Goal: Task Accomplishment & Management: Manage account settings

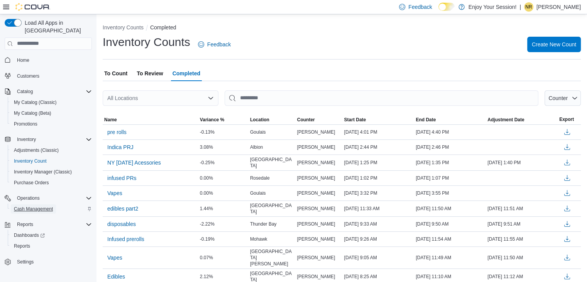
click at [32, 206] on span "Cash Management" at bounding box center [33, 209] width 39 height 6
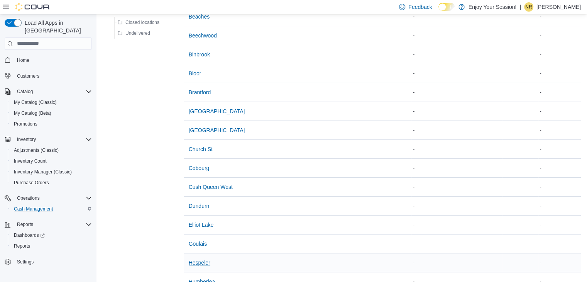
scroll to position [193, 0]
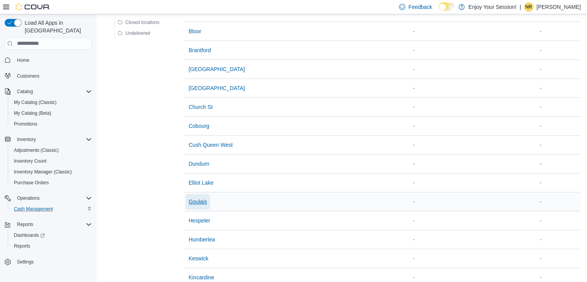
click at [200, 200] on span "Goulais" at bounding box center [198, 202] width 18 height 8
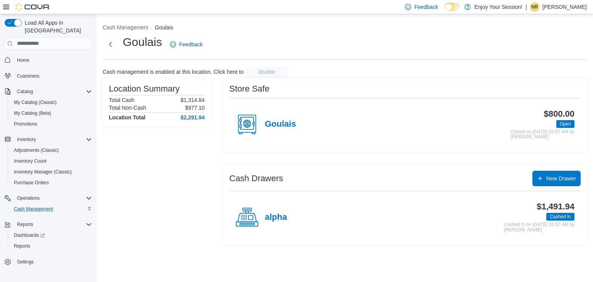
click at [281, 221] on h4 "alpha" at bounding box center [276, 217] width 22 height 10
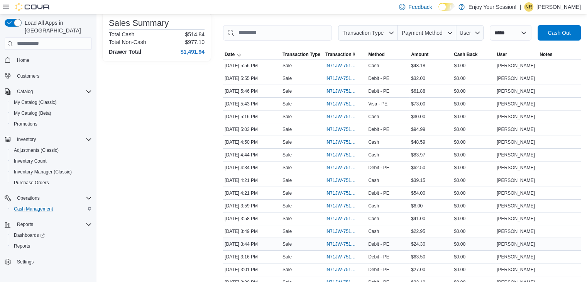
scroll to position [154, 0]
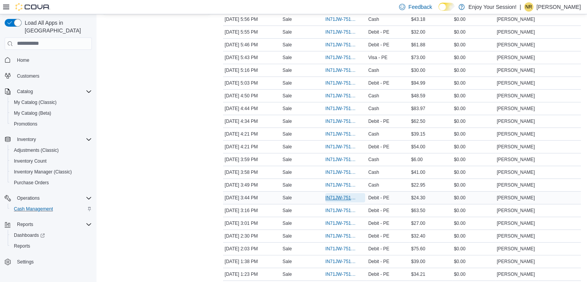
click at [335, 198] on span "IN71JW-7516956" at bounding box center [341, 197] width 32 height 6
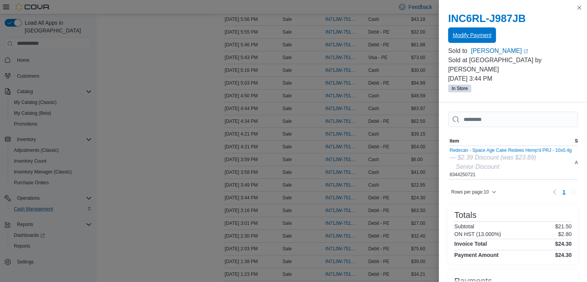
click at [486, 34] on span "Modify Payment" at bounding box center [472, 35] width 39 height 8
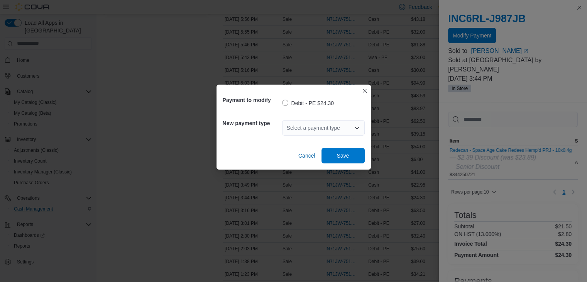
click at [330, 125] on div "Select a payment type" at bounding box center [323, 127] width 83 height 15
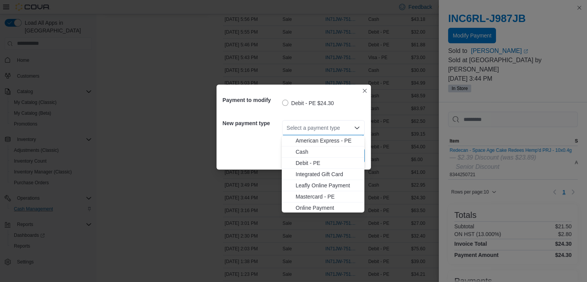
drag, startPoint x: 328, startPoint y: 199, endPoint x: 345, endPoint y: 167, distance: 36.8
click at [329, 199] on span "Mastercard - PE" at bounding box center [328, 197] width 64 height 8
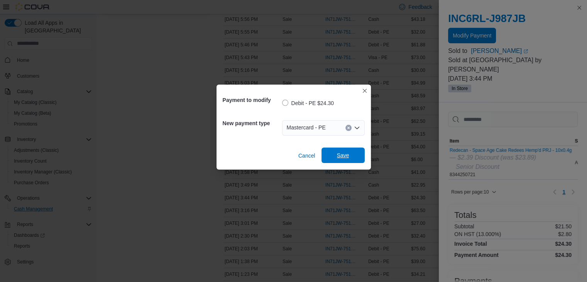
click at [355, 147] on div "Cancel Save" at bounding box center [294, 153] width 142 height 22
click at [357, 152] on span "Save" at bounding box center [343, 154] width 34 height 15
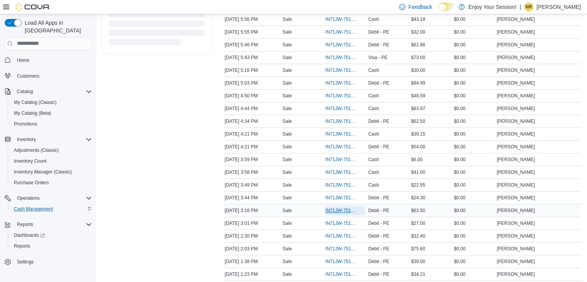
click at [339, 207] on span "IN71JW-7516756" at bounding box center [341, 210] width 32 height 6
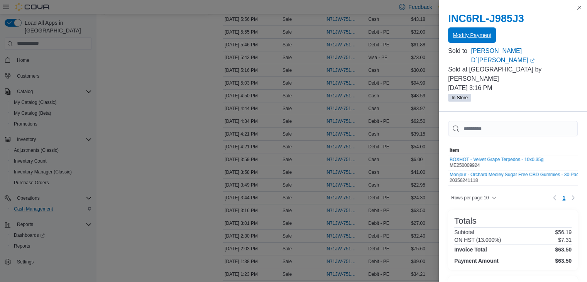
click at [477, 37] on span "Modify Payment" at bounding box center [472, 35] width 39 height 8
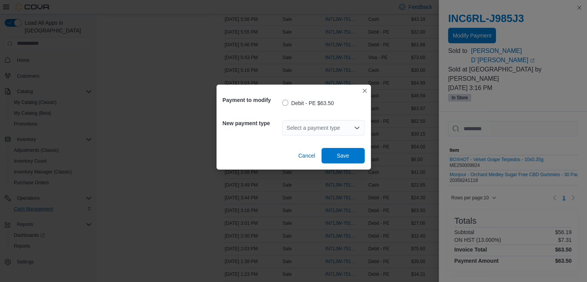
click at [304, 129] on div "Select a payment type" at bounding box center [323, 127] width 83 height 15
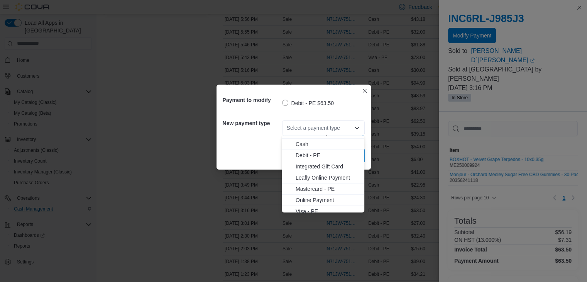
scroll to position [12, 0]
click at [311, 204] on span "Visa - PE" at bounding box center [328, 207] width 64 height 8
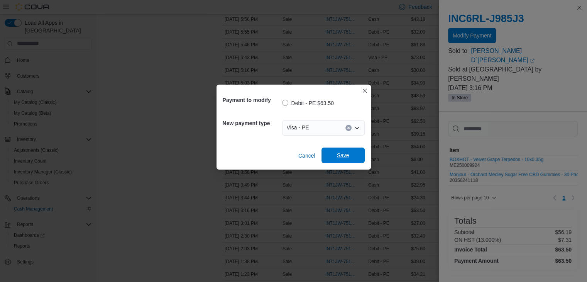
click at [343, 154] on span "Save" at bounding box center [343, 155] width 12 height 8
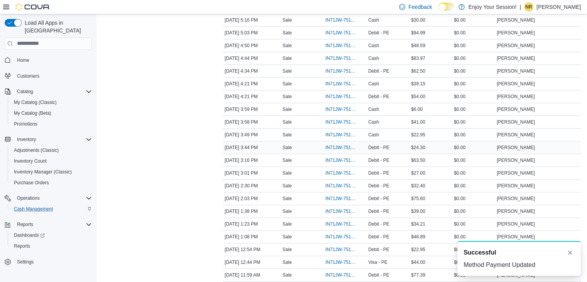
scroll to position [235, 0]
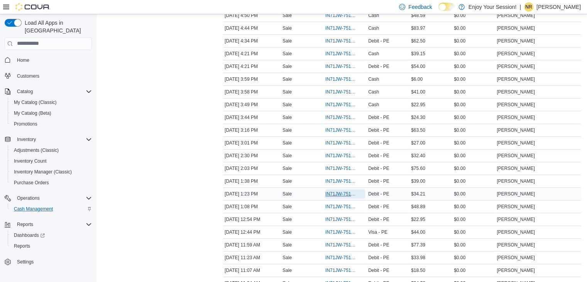
click at [341, 191] on span "IN71JW-7516141" at bounding box center [341, 194] width 32 height 6
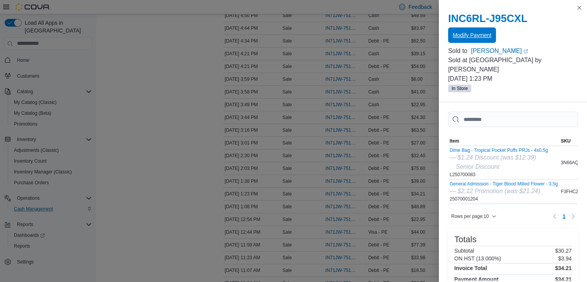
click at [474, 36] on span "Modify Payment" at bounding box center [472, 35] width 39 height 8
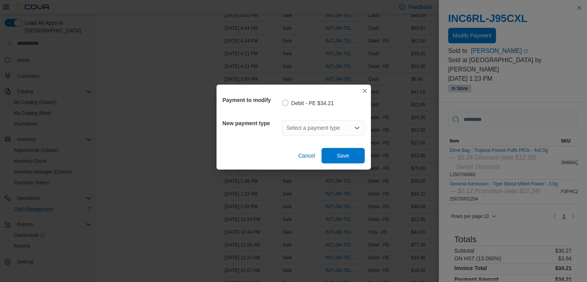
click at [316, 126] on div "Select a payment type" at bounding box center [323, 127] width 83 height 15
click at [316, 126] on div "Select a payment type Combo box. Selected. Combo box input. Select a payment ty…" at bounding box center [323, 127] width 83 height 15
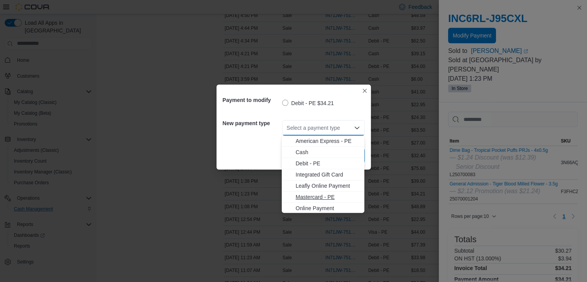
click at [312, 198] on span "Mastercard - PE" at bounding box center [328, 197] width 64 height 8
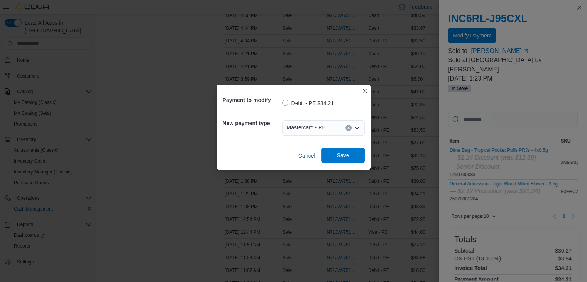
click at [342, 159] on span "Save" at bounding box center [343, 154] width 34 height 15
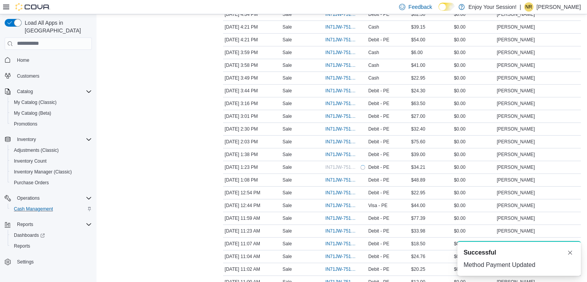
scroll to position [273, 0]
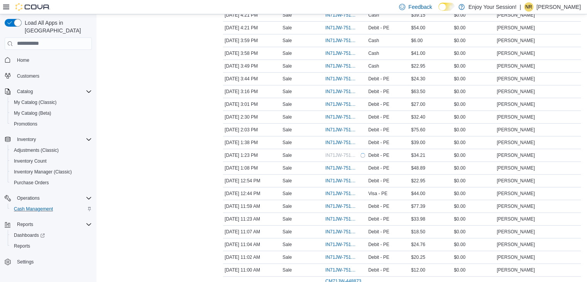
click at [179, 190] on div "Transactions Summary # of Sales 30 # of Refunds 0 Total Transactions 31 Sales S…" at bounding box center [157, 59] width 108 height 534
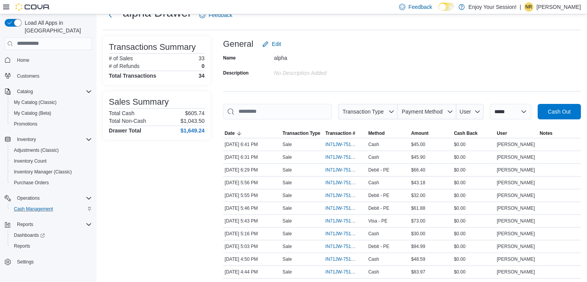
scroll to position [0, 0]
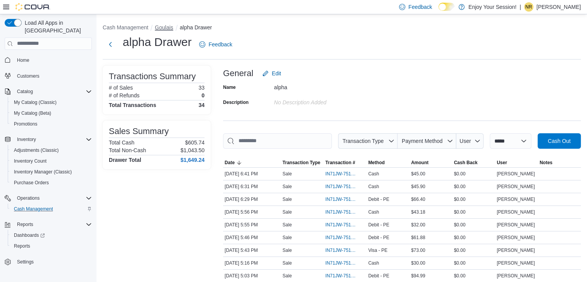
click at [166, 26] on button "Goulais" at bounding box center [164, 27] width 18 height 6
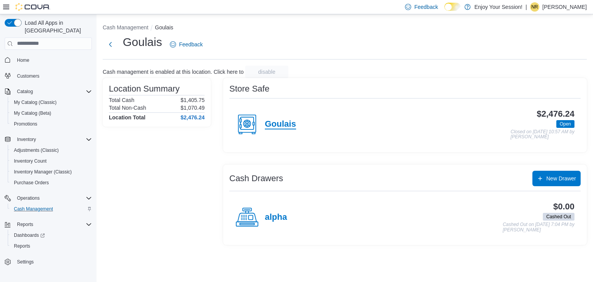
click at [291, 120] on h4 "Goulais" at bounding box center [280, 124] width 31 height 10
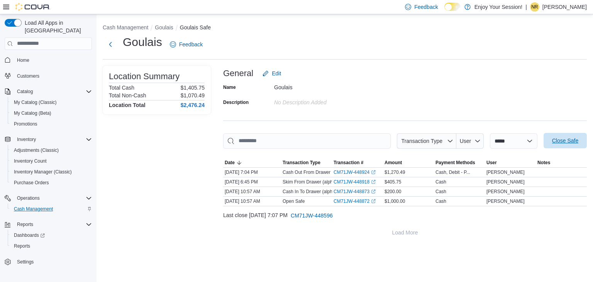
click at [557, 141] on span "Close Safe" at bounding box center [565, 141] width 26 height 8
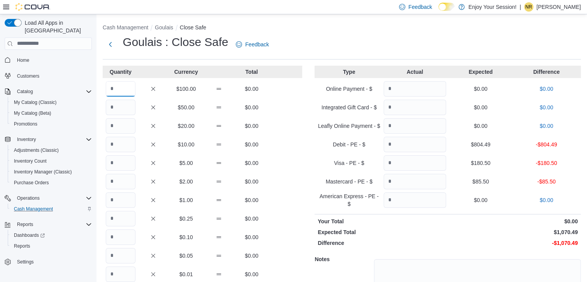
click at [114, 87] on input "Quantity" at bounding box center [121, 88] width 30 height 15
type input "**"
type input "*"
type input "**"
type input "*"
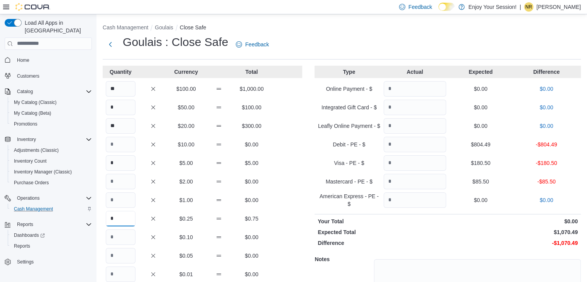
type input "*"
click at [420, 144] on input "Quantity" at bounding box center [415, 144] width 63 height 15
type input "******"
type input "*****"
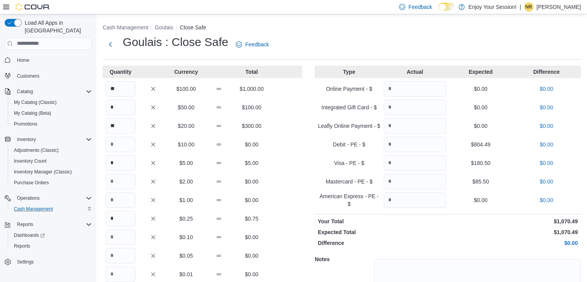
click at [487, 240] on p "$0.00" at bounding box center [513, 243] width 129 height 8
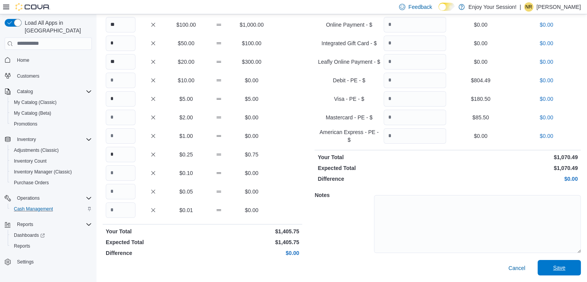
click at [560, 267] on span "Save" at bounding box center [559, 268] width 12 height 8
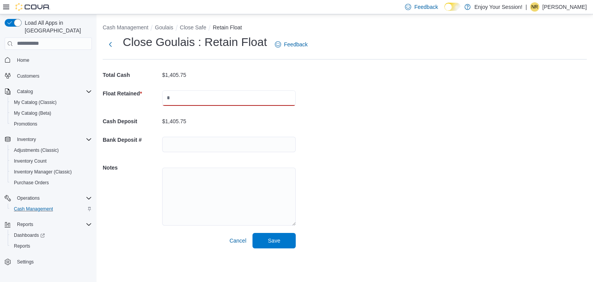
click at [191, 96] on input "text" at bounding box center [229, 97] width 134 height 15
type input "*******"
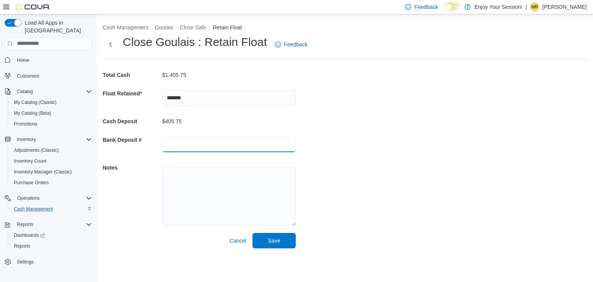
click at [186, 144] on input "text" at bounding box center [229, 144] width 134 height 15
type input "********"
click at [326, 221] on div "Cash Management Goulais Close Safe Retain Float Close Goulais : Retain Float Fe…" at bounding box center [344, 134] width 496 height 240
click at [282, 238] on span "Save" at bounding box center [274, 239] width 34 height 15
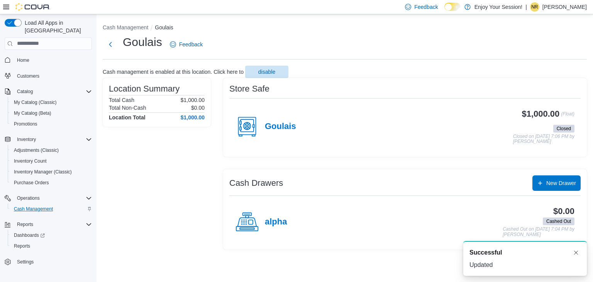
click at [548, 7] on p "[PERSON_NAME]" at bounding box center [564, 6] width 44 height 9
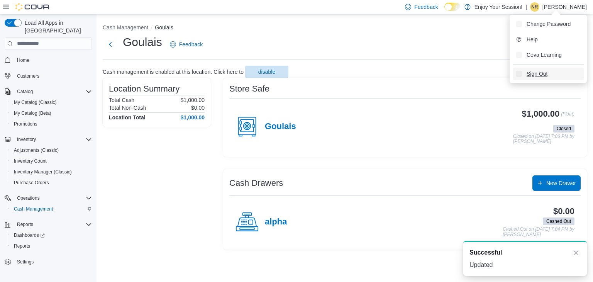
click at [534, 76] on span "Sign Out" at bounding box center [536, 74] width 21 height 8
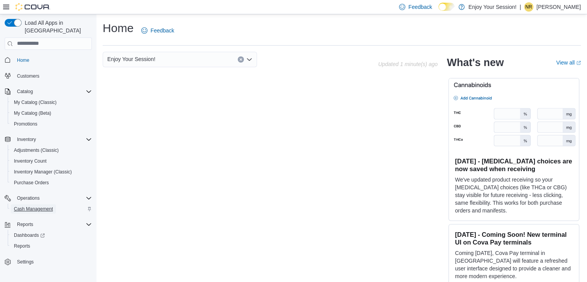
click at [32, 206] on span "Cash Management" at bounding box center [33, 209] width 39 height 6
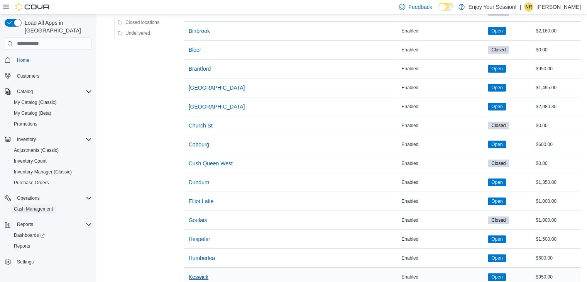
scroll to position [270, 0]
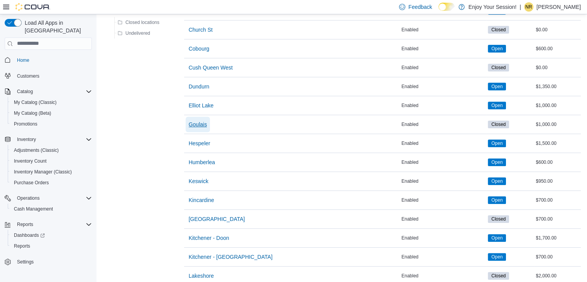
click at [204, 120] on span "Goulais" at bounding box center [198, 124] width 18 height 8
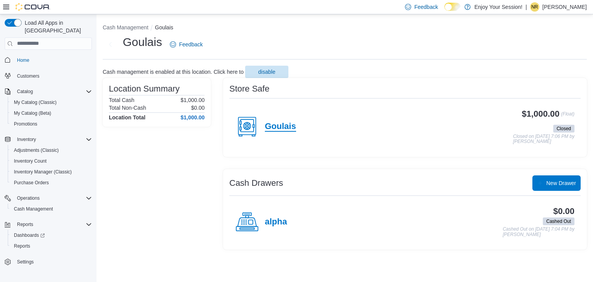
click at [281, 125] on h4 "Goulais" at bounding box center [280, 127] width 31 height 10
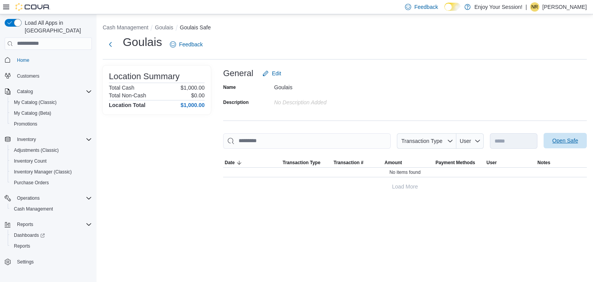
click at [577, 139] on span "Open Safe" at bounding box center [565, 141] width 26 height 8
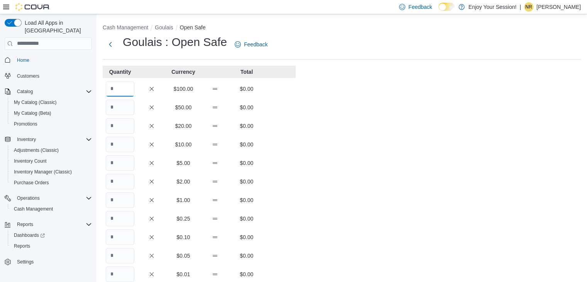
click at [116, 88] on input "Quantity" at bounding box center [120, 88] width 29 height 15
type input "**"
click at [313, 119] on div "Cash Management Goulais Open Safe Goulais : Open Safe Feedback Quantity Currenc…" at bounding box center [341, 215] width 490 height 402
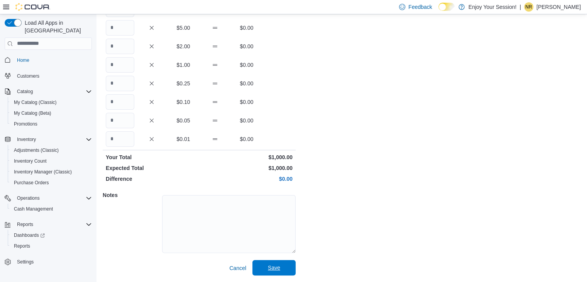
click at [277, 268] on span "Save" at bounding box center [274, 268] width 12 height 8
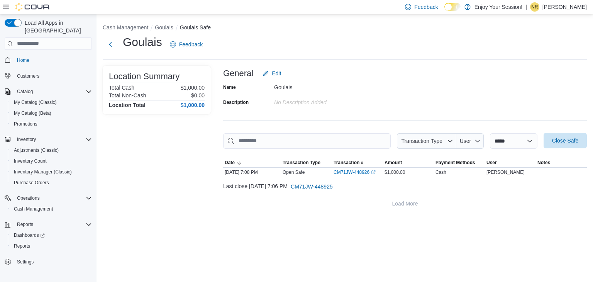
click at [556, 145] on span "Close Safe" at bounding box center [565, 140] width 34 height 15
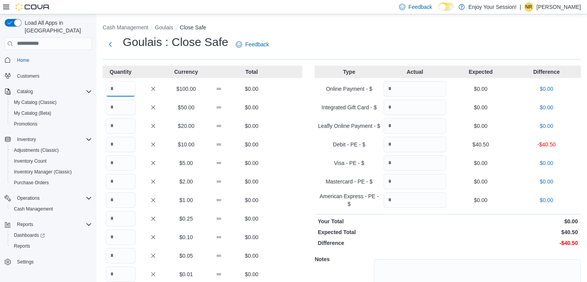
click at [116, 90] on input "Quantity" at bounding box center [121, 88] width 30 height 15
type input "**"
click at [409, 140] on input "Quantity" at bounding box center [415, 144] width 63 height 15
type input "*****"
click at [441, 234] on p "Expected Total" at bounding box center [382, 232] width 129 height 8
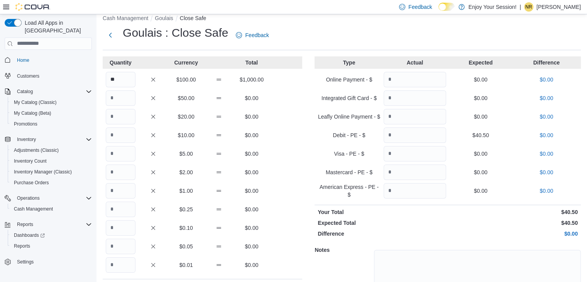
scroll to position [64, 0]
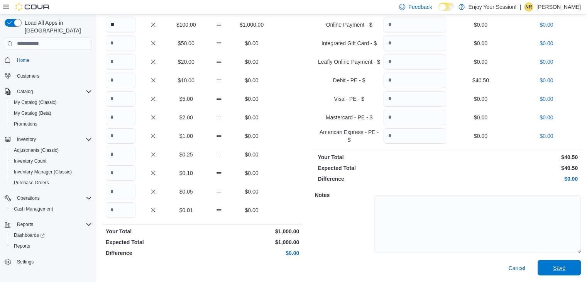
click at [560, 268] on span "Save" at bounding box center [559, 268] width 12 height 8
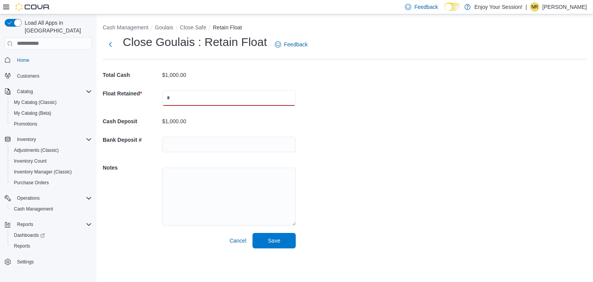
click at [215, 98] on input "text" at bounding box center [229, 97] width 134 height 15
type input "*******"
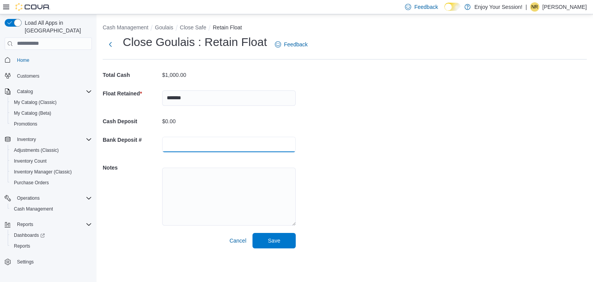
click at [203, 140] on input "text" at bounding box center [229, 144] width 134 height 15
type input "**"
click at [299, 166] on div "Cash Management Goulais Close Safe Retain Float Close Goulais : Retain Float Fe…" at bounding box center [344, 134] width 496 height 240
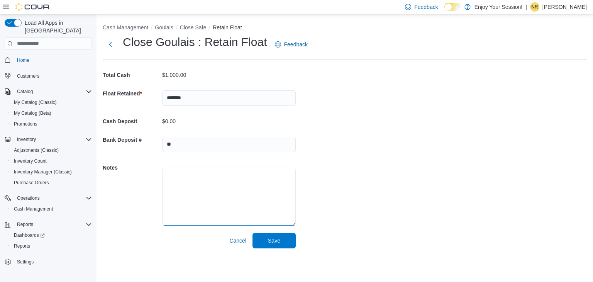
click at [196, 203] on textarea at bounding box center [229, 196] width 134 height 58
click at [208, 176] on textarea "**********" at bounding box center [229, 196] width 134 height 58
type textarea "**********"
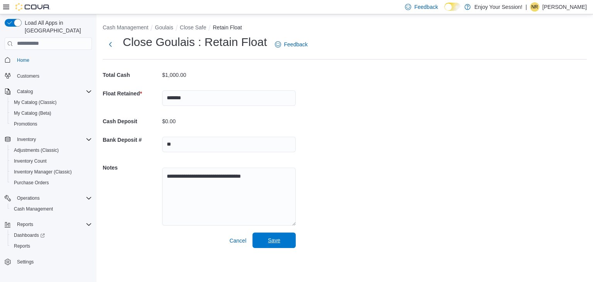
click at [273, 237] on span "Save" at bounding box center [274, 240] width 12 height 8
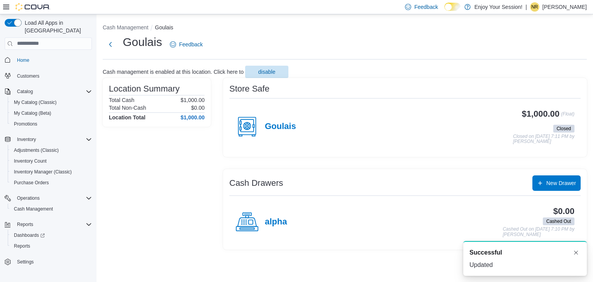
click at [551, 8] on p "[PERSON_NAME]" at bounding box center [564, 6] width 44 height 9
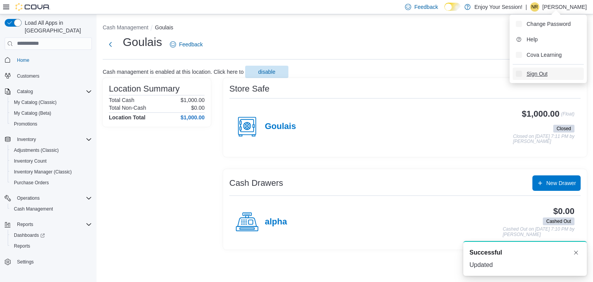
click at [538, 73] on span "Sign Out" at bounding box center [536, 74] width 21 height 8
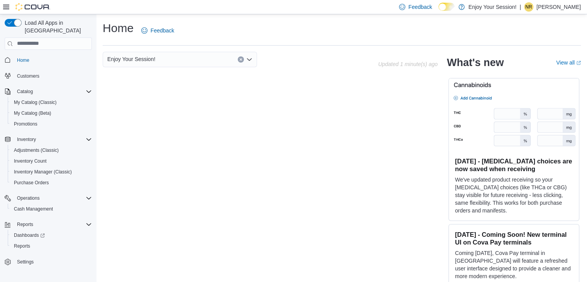
click at [534, 8] on div "| NR [PERSON_NAME]" at bounding box center [549, 6] width 61 height 9
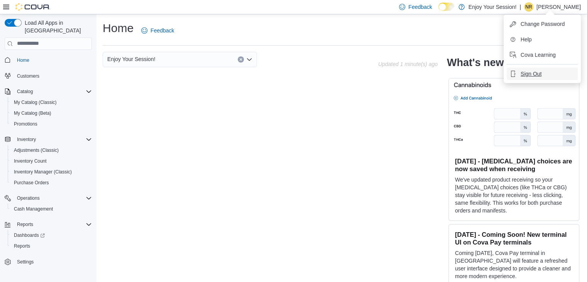
click at [537, 79] on button "Sign Out" at bounding box center [542, 74] width 71 height 12
